Goal: Task Accomplishment & Management: Use online tool/utility

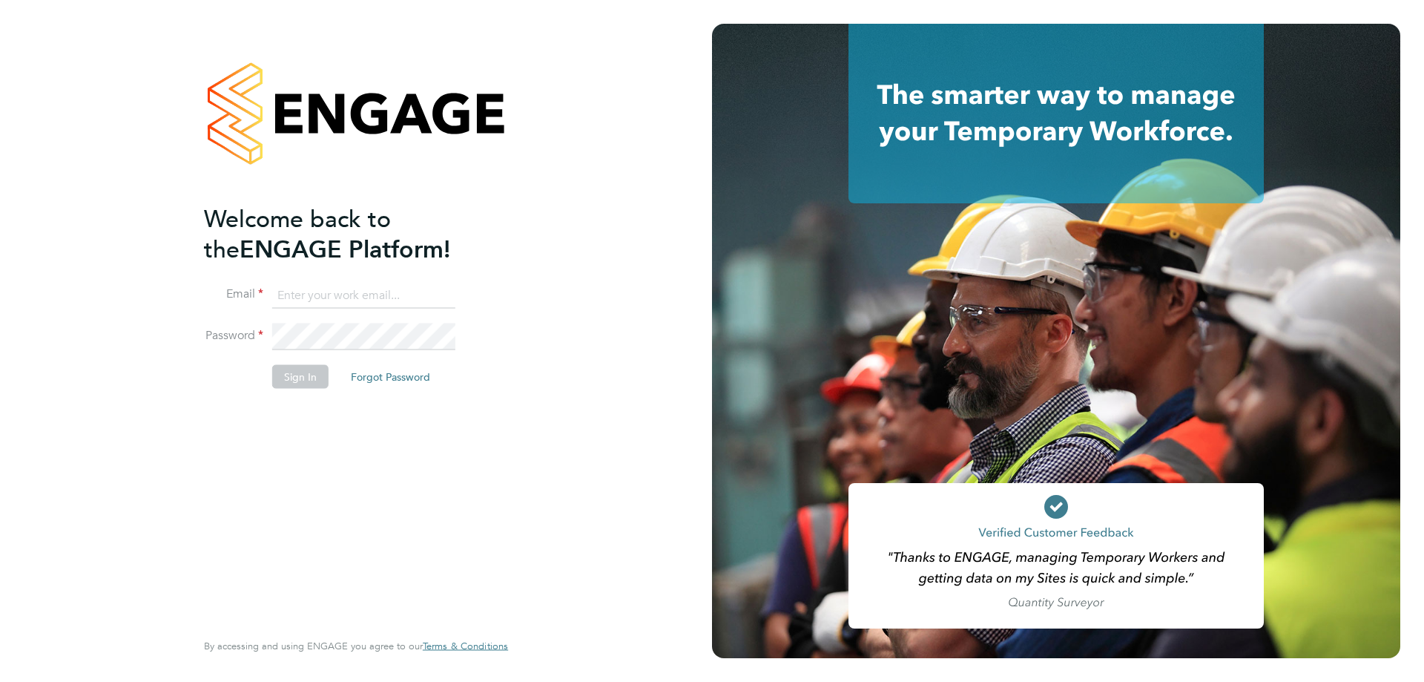
type input "l.moody@ionic.jobs"
click at [248, 376] on li "Sign In Forgot Password" at bounding box center [348, 384] width 289 height 39
click at [282, 372] on button "Sign In" at bounding box center [300, 377] width 56 height 24
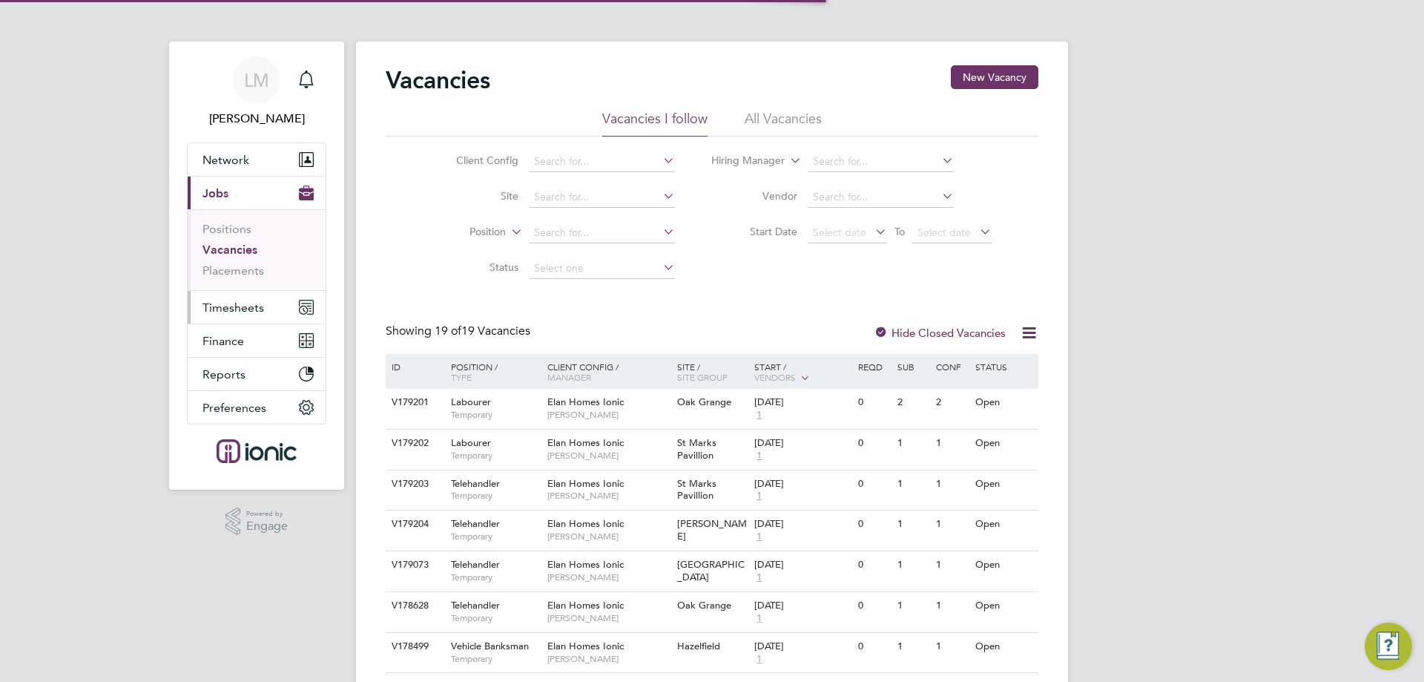
click at [245, 309] on span "Timesheets" at bounding box center [233, 307] width 62 height 14
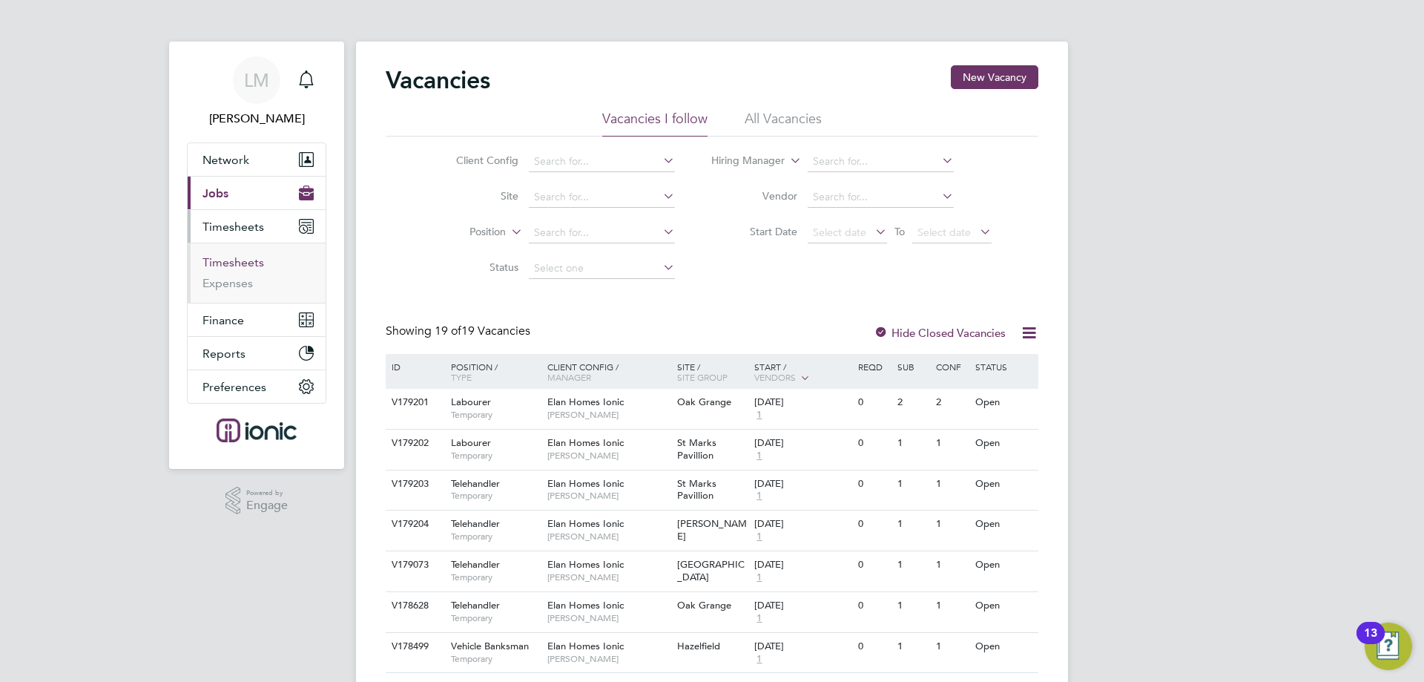
click at [248, 265] on link "Timesheets" at bounding box center [233, 262] width 62 height 14
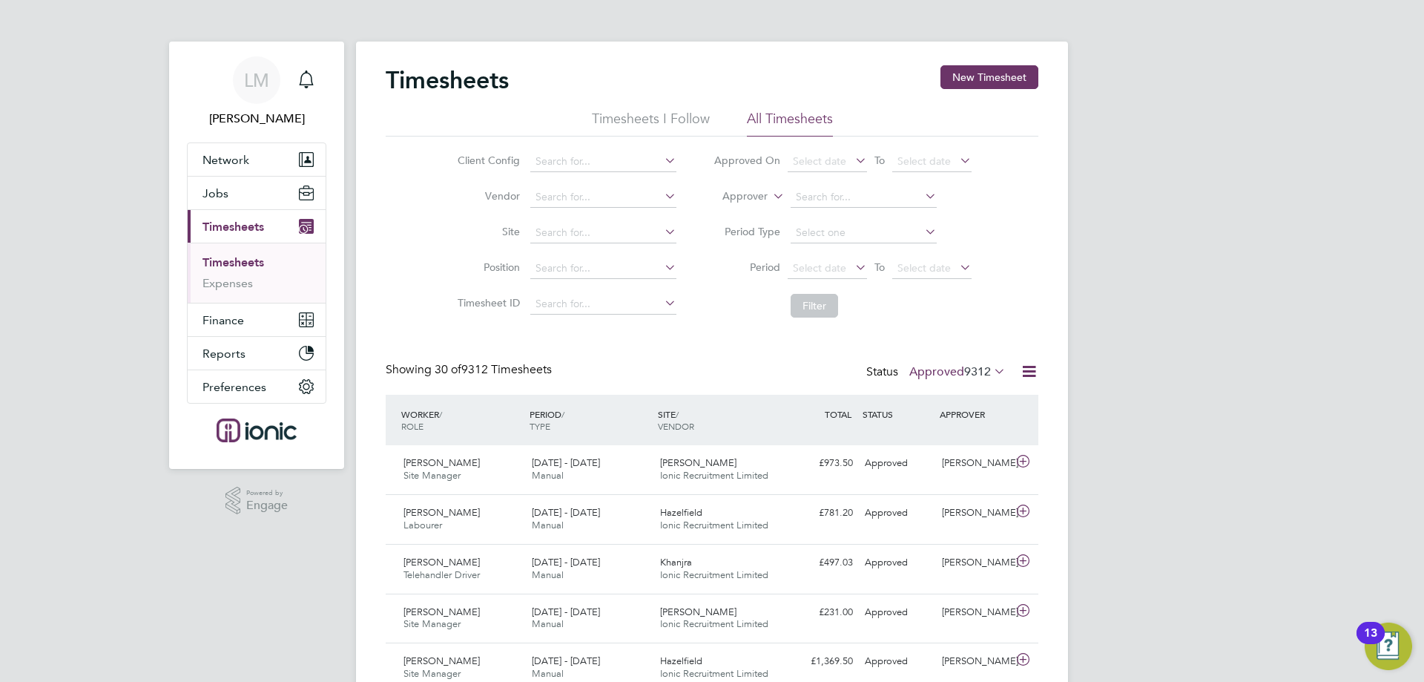
click at [964, 374] on span "9312" at bounding box center [977, 371] width 27 height 15
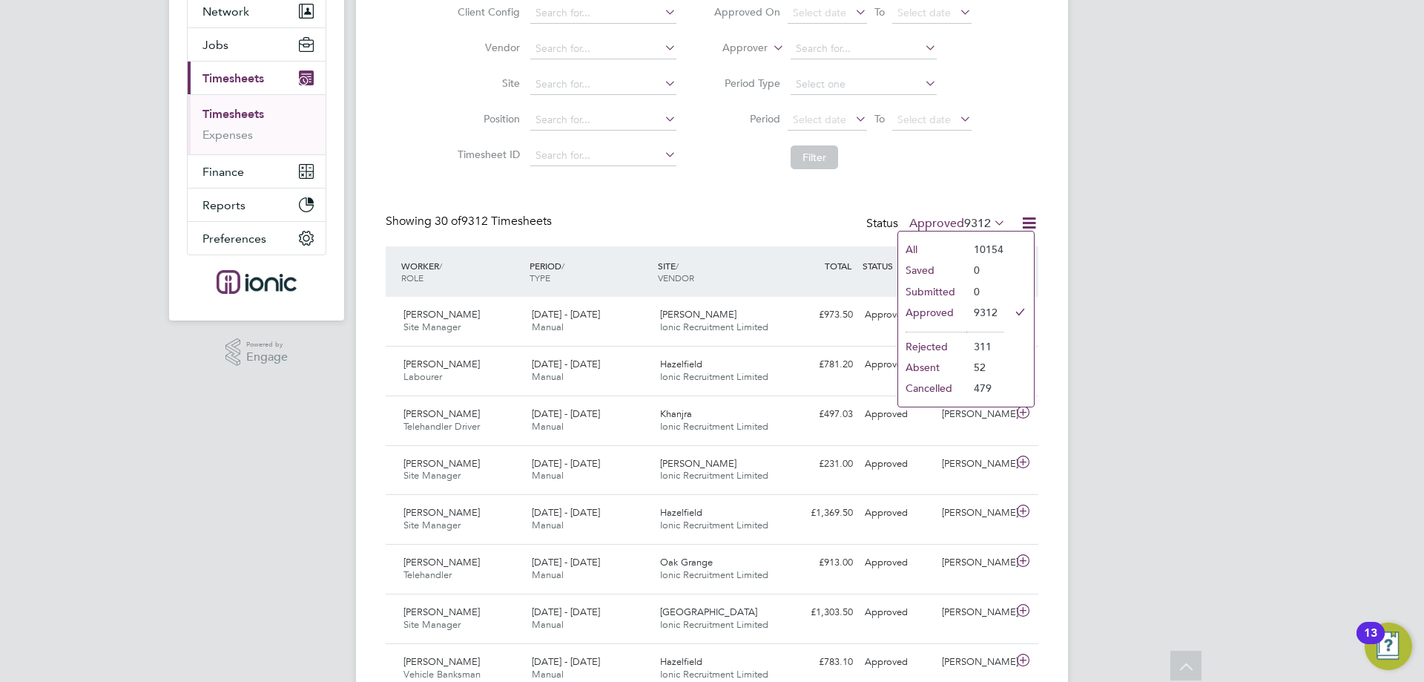
click at [751, 223] on div "Showing 30 of 9312 Timesheets Status Approved 9312" at bounding box center [712, 230] width 653 height 33
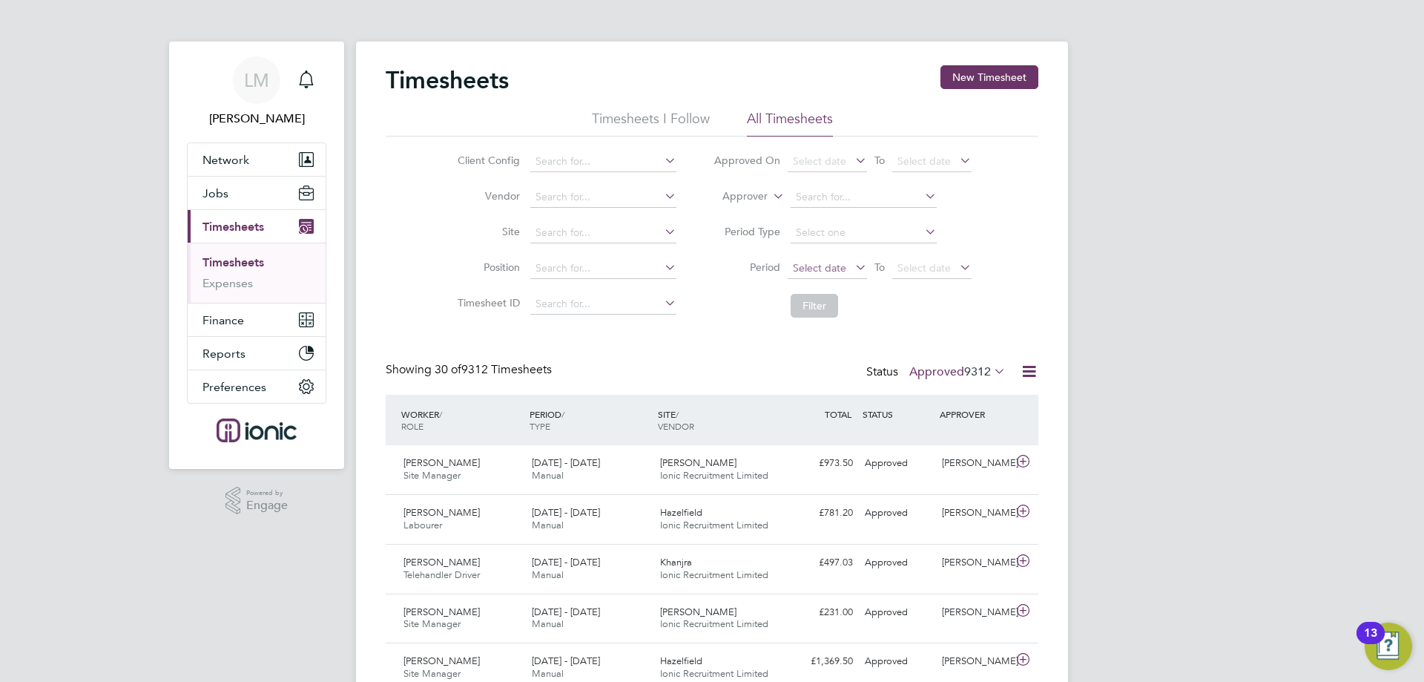
click at [848, 259] on span "Select date" at bounding box center [827, 269] width 79 height 20
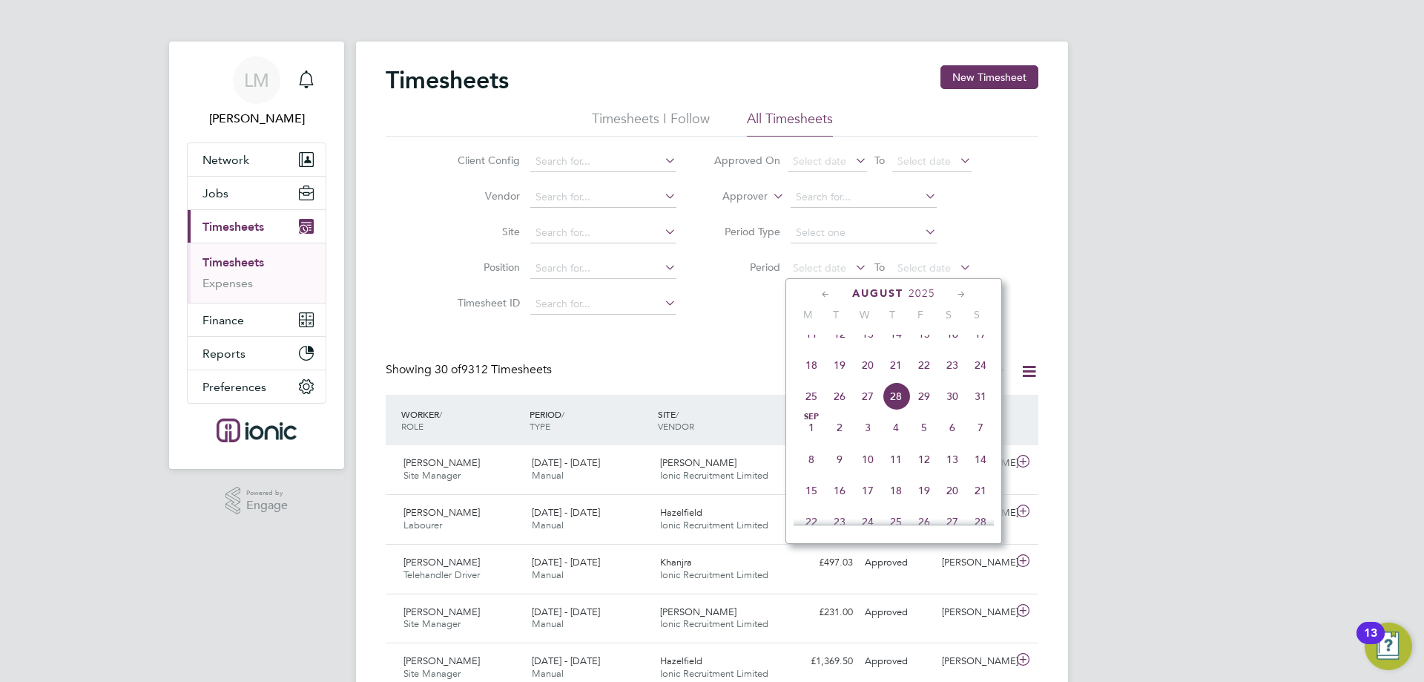
click at [809, 395] on div "[DATE] 2 3 4 5 6 7 8 9 10 11 12 13 14 15 16 17 18 19 20 21 22 23 24 25 26 27 28…" at bounding box center [903, 335] width 219 height 156
click at [811, 375] on span "18" at bounding box center [811, 365] width 28 height 28
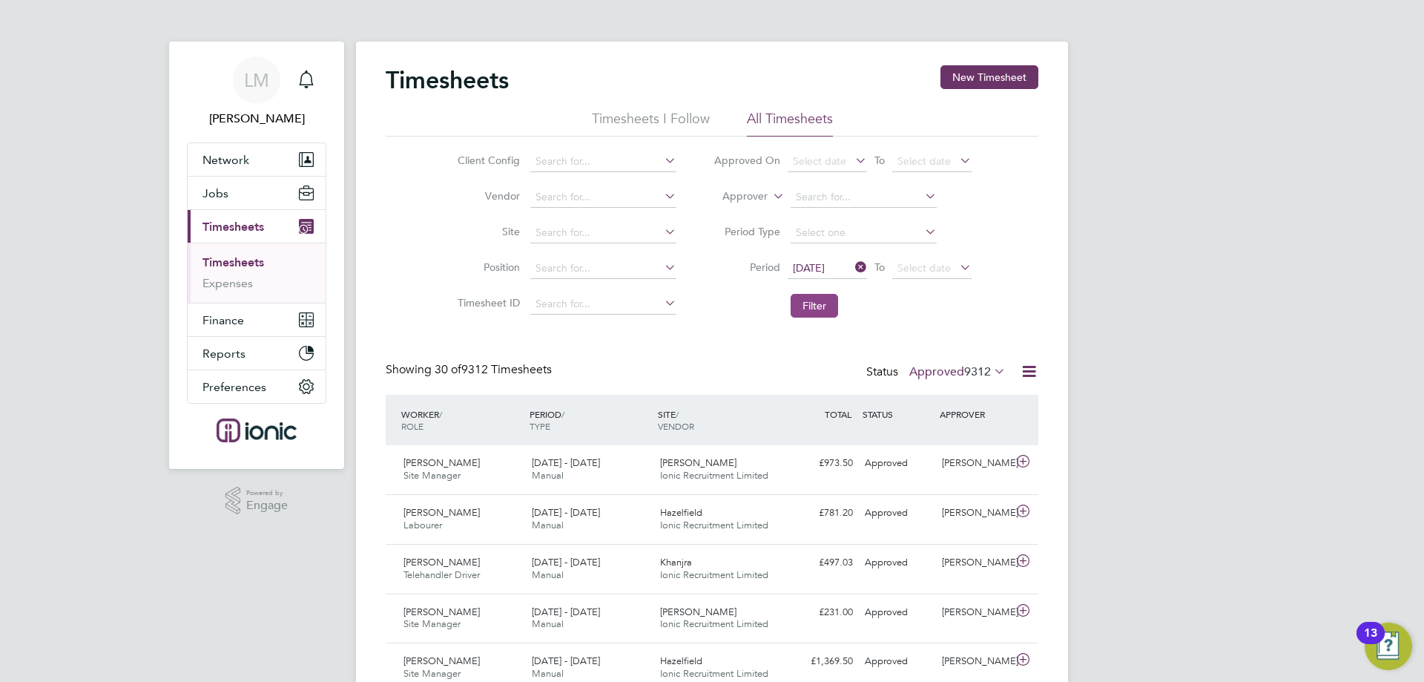
click at [826, 304] on button "Filter" at bounding box center [814, 306] width 47 height 24
